Goal: Task Accomplishment & Management: Complete application form

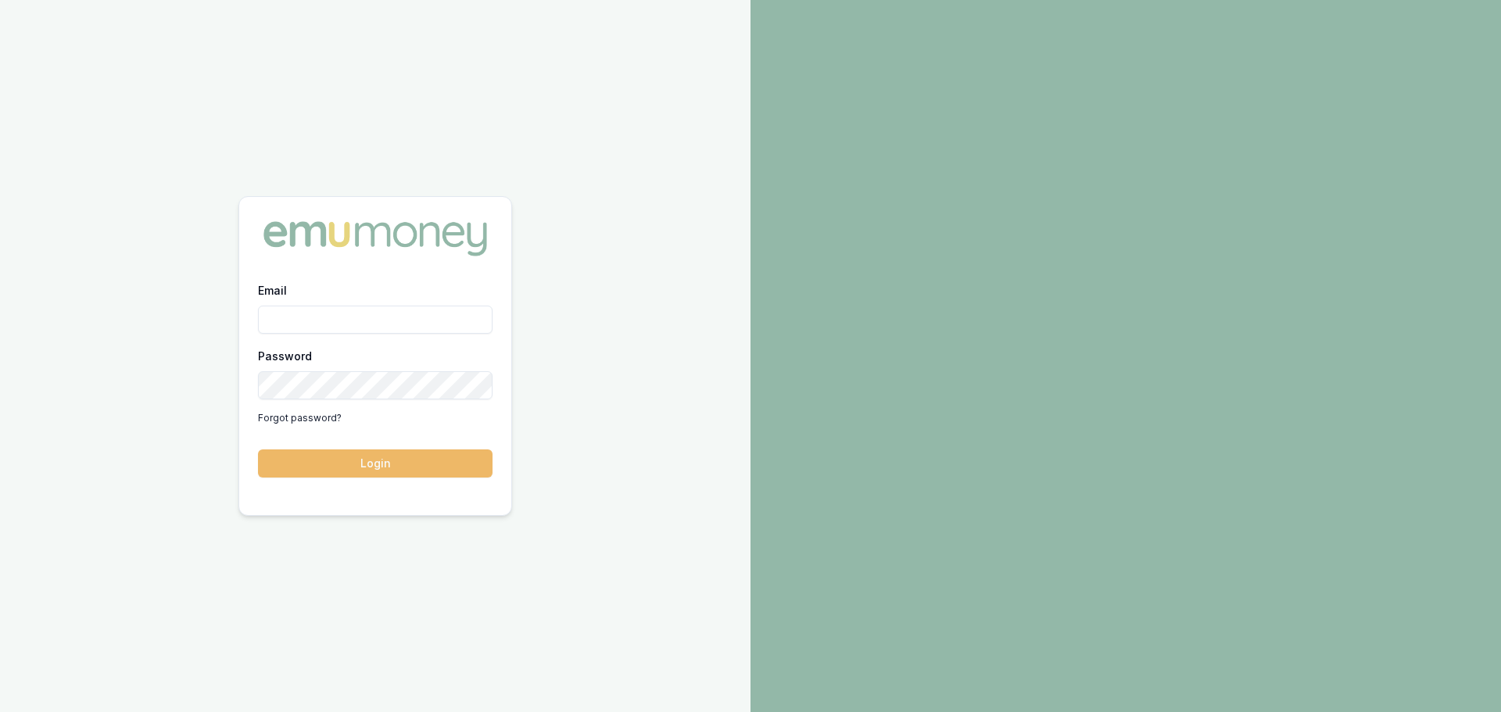
type input "harry@pioneerbs.com.au"
click at [353, 460] on button "Login" at bounding box center [375, 463] width 234 height 28
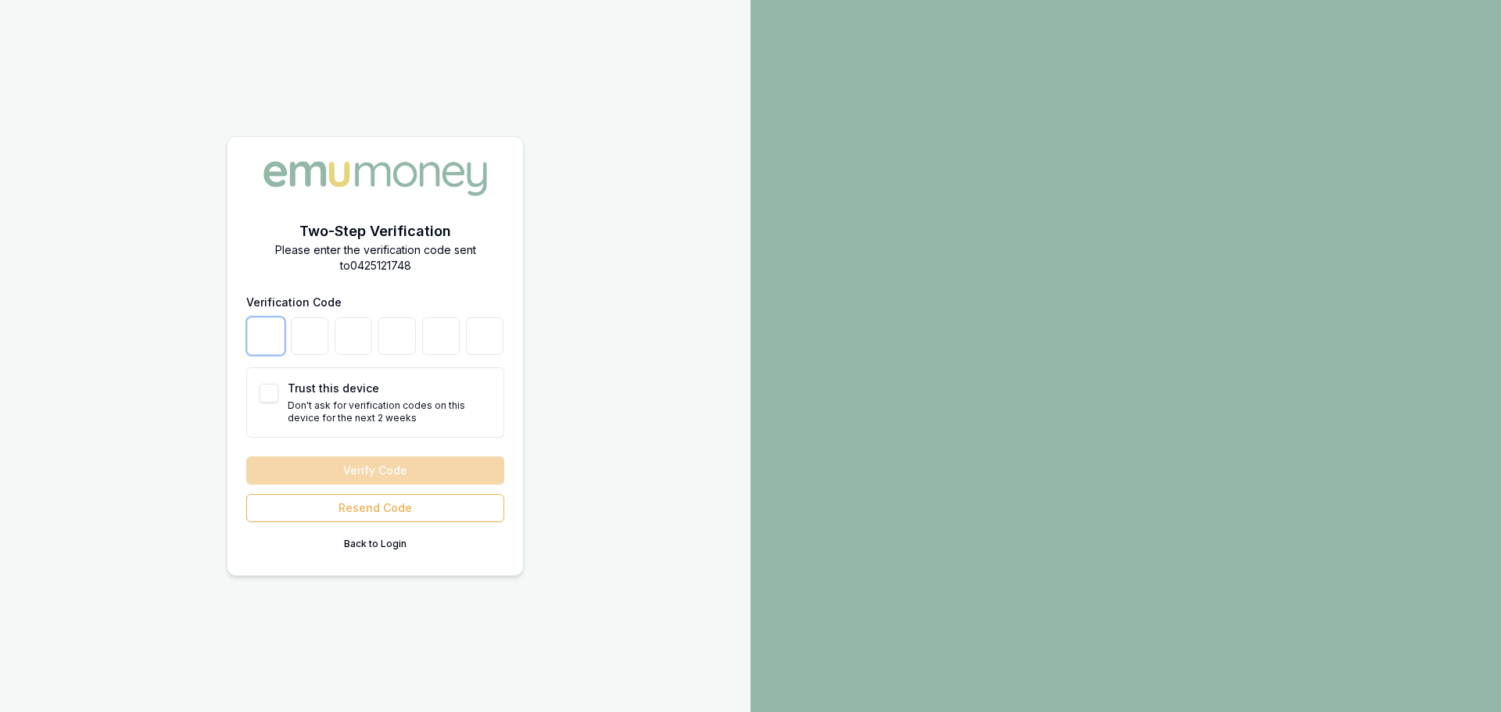
click at [271, 341] on input "number" at bounding box center [266, 336] width 38 height 38
type input "1"
type input "3"
type input "7"
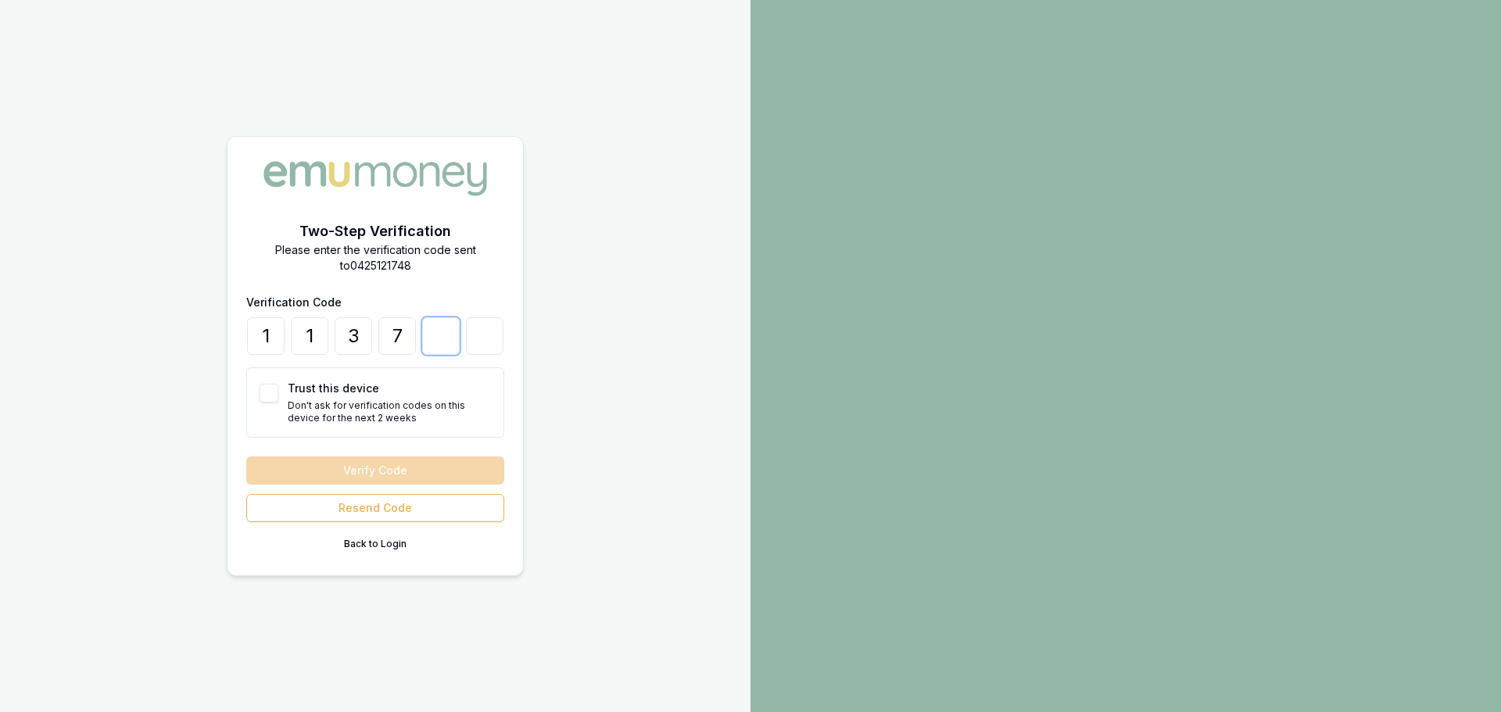
type input "8"
type input "9"
click at [260, 395] on button "Trust this device" at bounding box center [269, 393] width 19 height 19
checkbox input "true"
click at [370, 473] on button "Verify Code" at bounding box center [375, 470] width 258 height 28
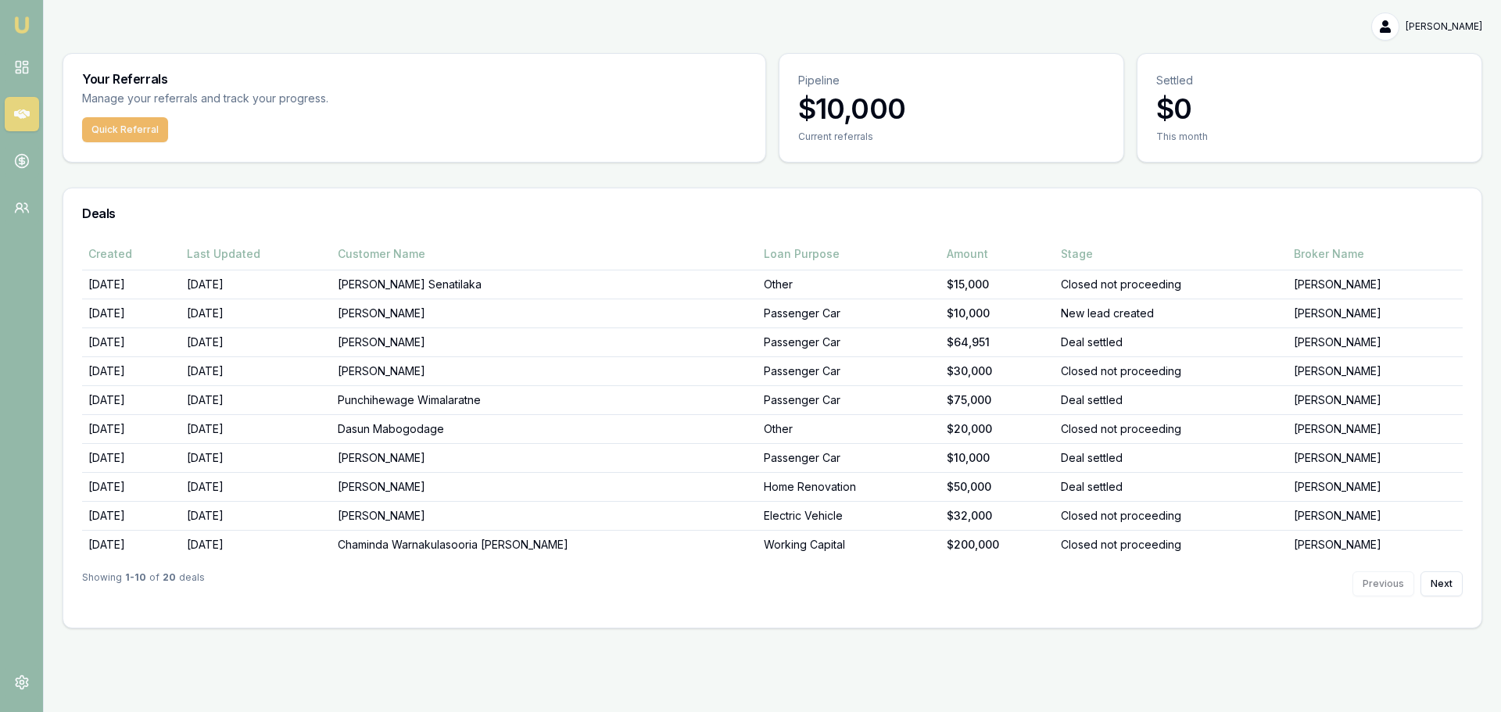
click at [134, 132] on button "Quick Referral" at bounding box center [125, 129] width 86 height 25
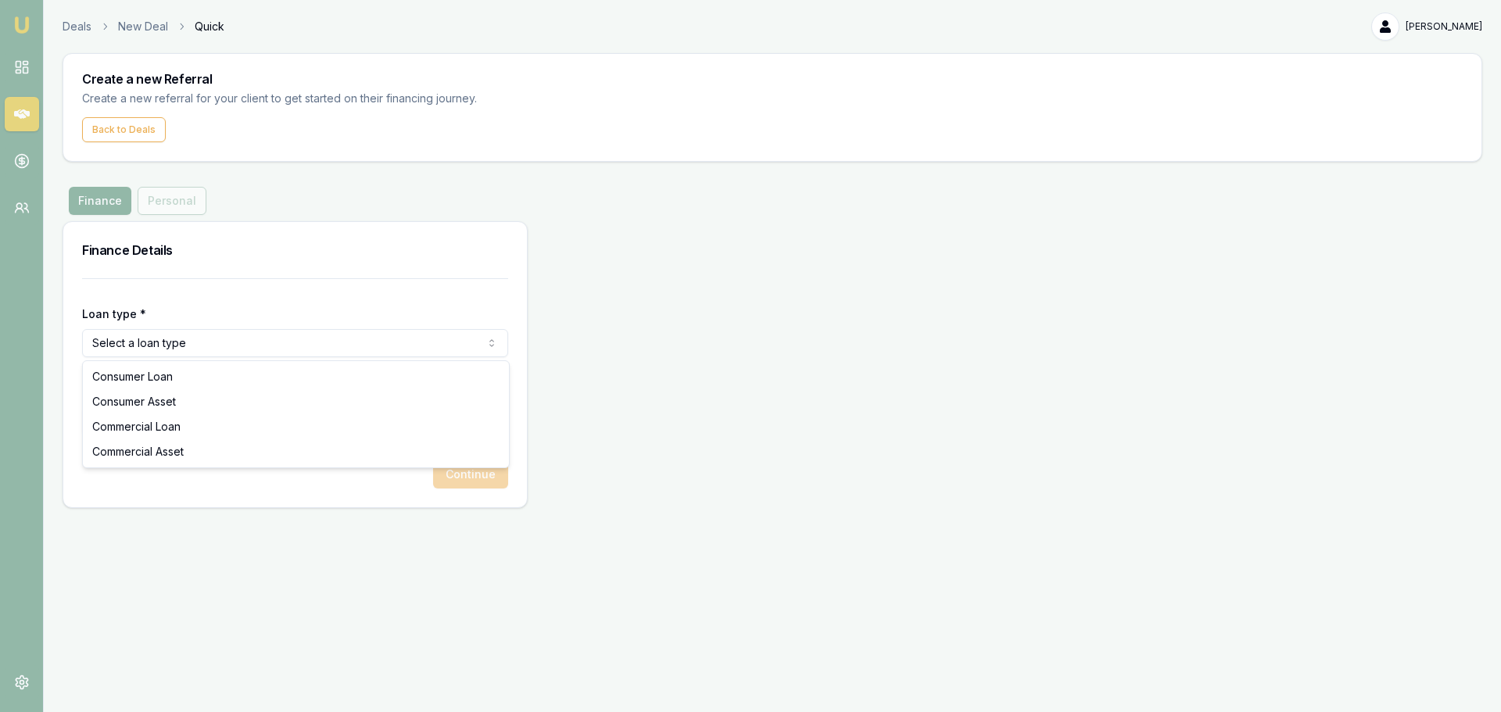
click at [228, 346] on html "Emu Money Deals New Deal Quick [PERSON_NAME] Toggle Menu Create a new Referral …" at bounding box center [750, 356] width 1501 height 712
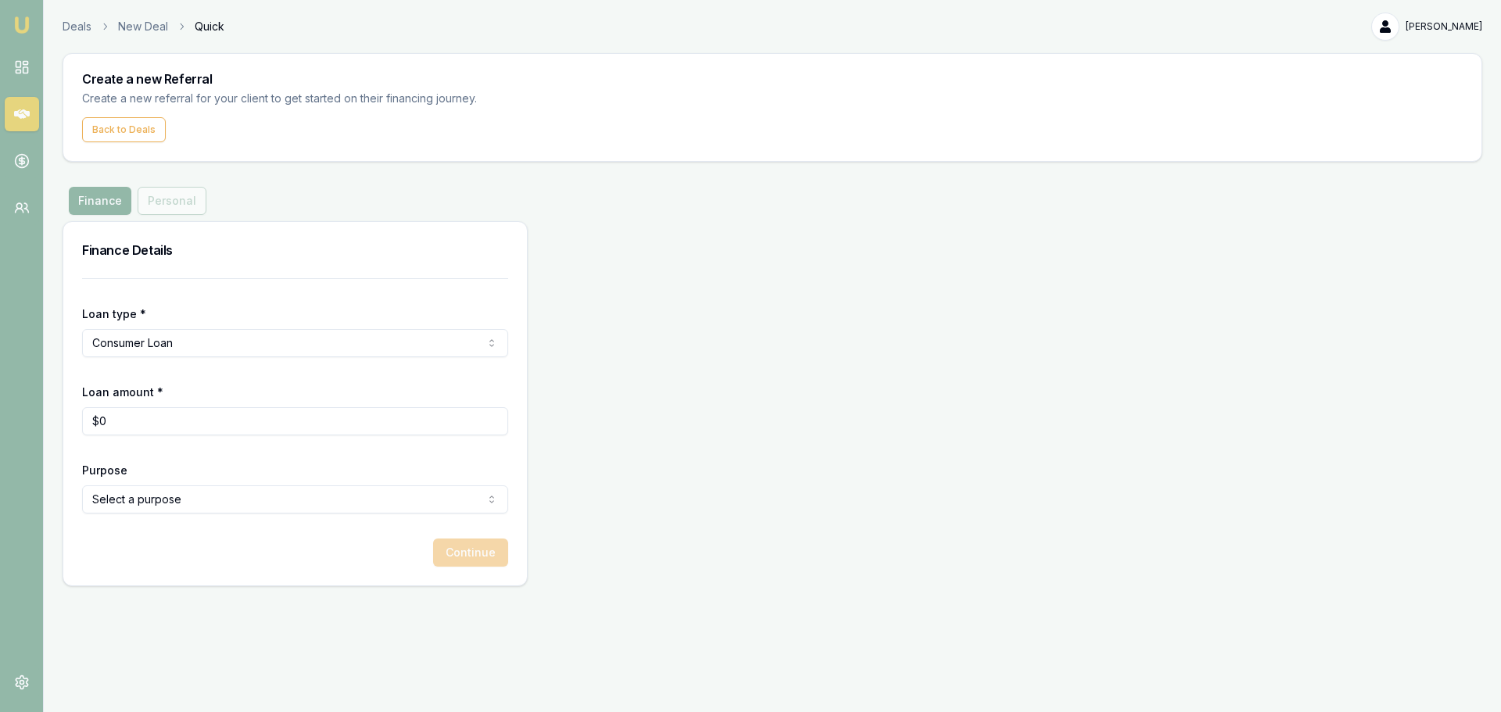
type input "0"
click at [141, 417] on input "0" at bounding box center [295, 421] width 426 height 28
type input "$25,000"
click at [285, 503] on html "Emu Money Deals New Deal Quick [PERSON_NAME] Toggle Menu Create a new Referral …" at bounding box center [750, 356] width 1501 height 712
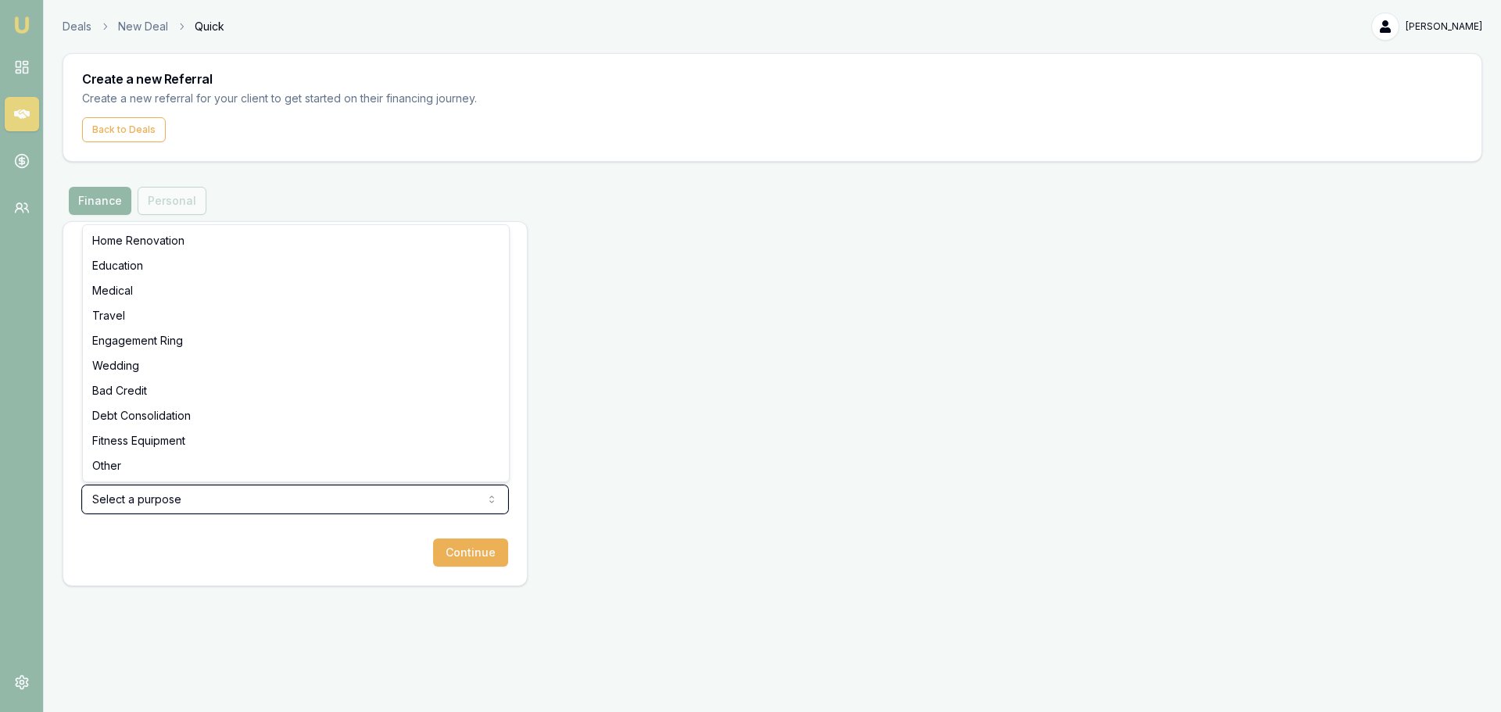
click at [326, 200] on html "Emu Money Deals New Deal Quick [PERSON_NAME] Toggle Menu Create a new Referral …" at bounding box center [750, 356] width 1501 height 712
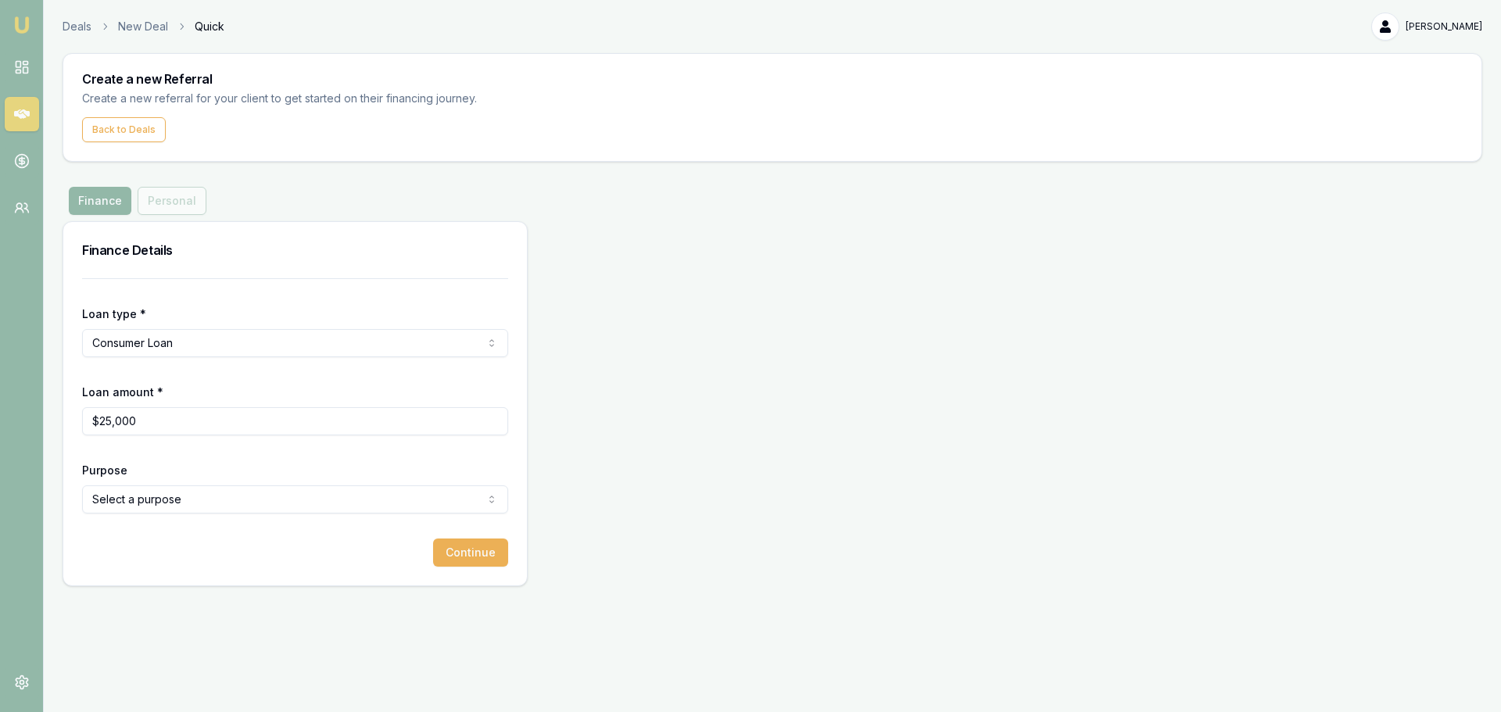
click at [195, 338] on html "Emu Money Deals New Deal Quick [PERSON_NAME] Toggle Menu Create a new Referral …" at bounding box center [750, 356] width 1501 height 712
select select "CONSUMER_ASSET"
click at [211, 499] on html "Emu Money Deals New Deal Quick [PERSON_NAME] Toggle Menu Create a new Referral …" at bounding box center [750, 356] width 1501 height 712
click at [492, 552] on button "Continue" at bounding box center [470, 553] width 75 height 28
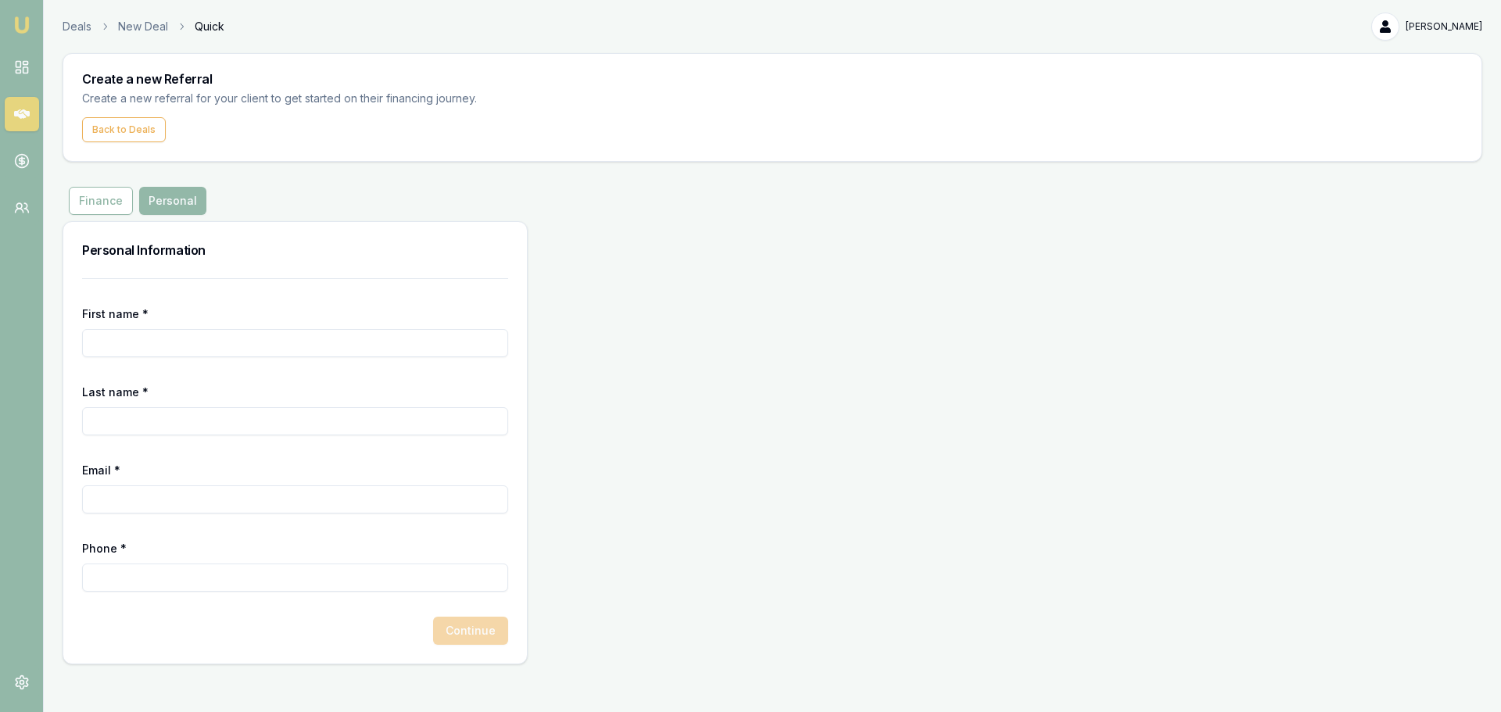
click at [184, 347] on input "First name *" at bounding box center [295, 343] width 426 height 28
paste input "NAMMUNI"
type input "NAMMUNI"
paste input "[PERSON_NAME]"
type input "[PERSON_NAME]"
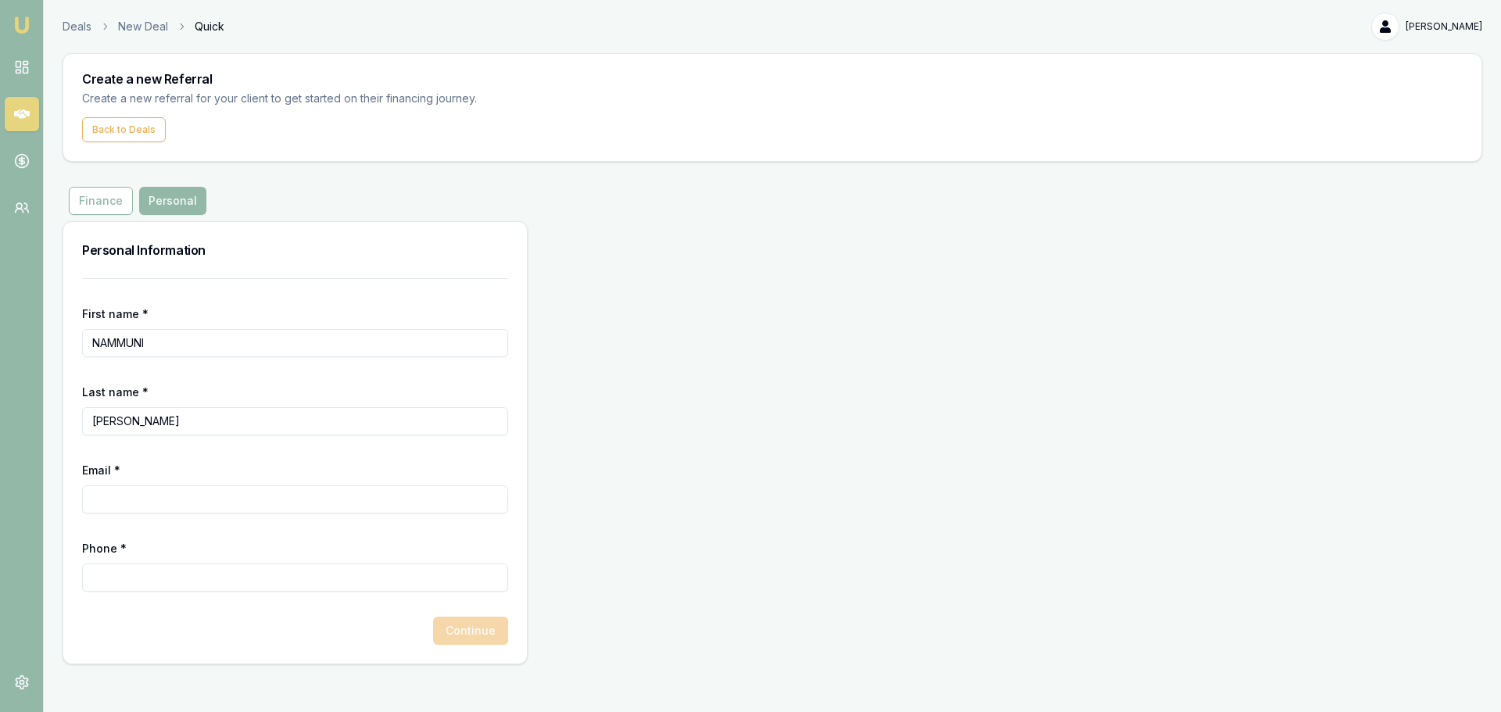
paste input "[EMAIL_ADDRESS][DOMAIN_NAME]"
type input "[EMAIL_ADDRESS][DOMAIN_NAME]"
type input "0493 938 609"
click at [468, 628] on button "Continue" at bounding box center [470, 631] width 75 height 28
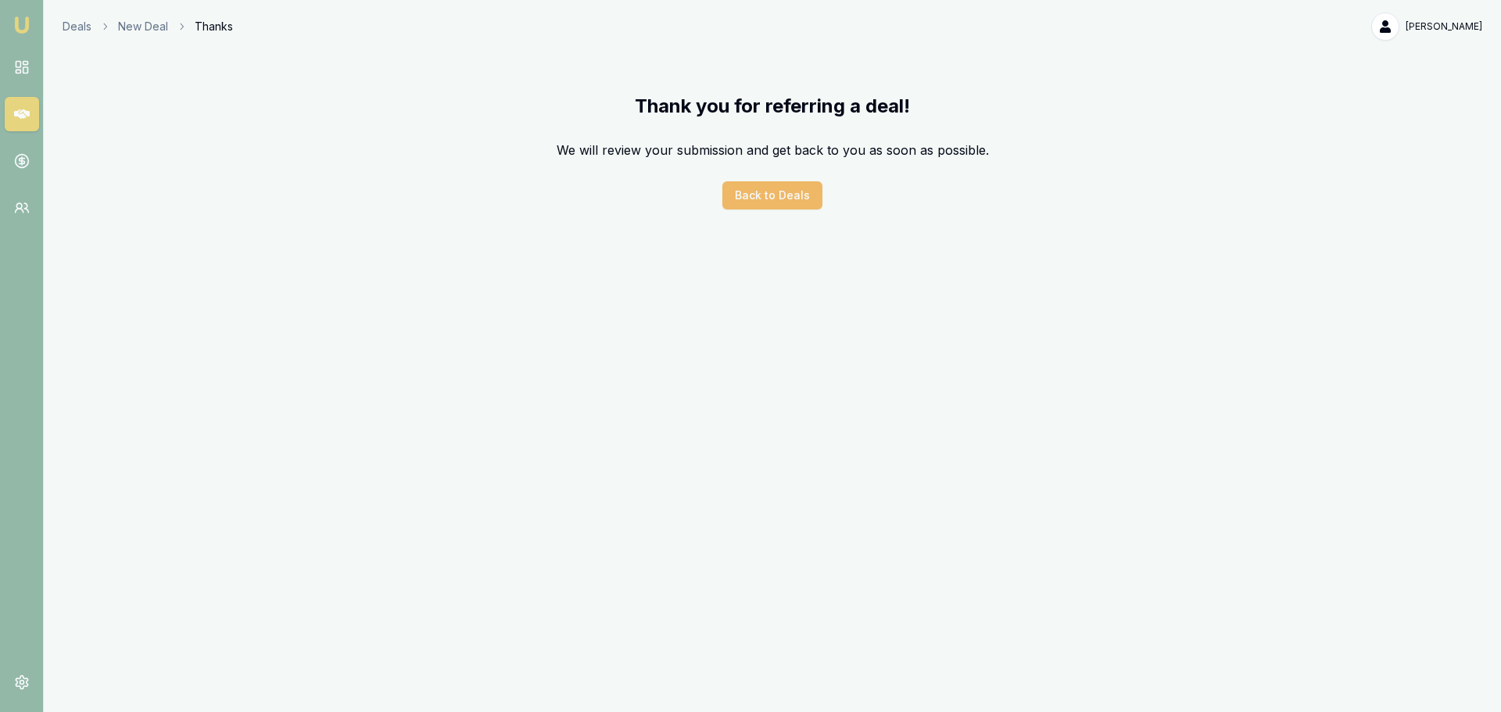
click at [776, 190] on button "Back to Deals" at bounding box center [772, 195] width 100 height 28
